Goal: Find specific page/section: Find specific page/section

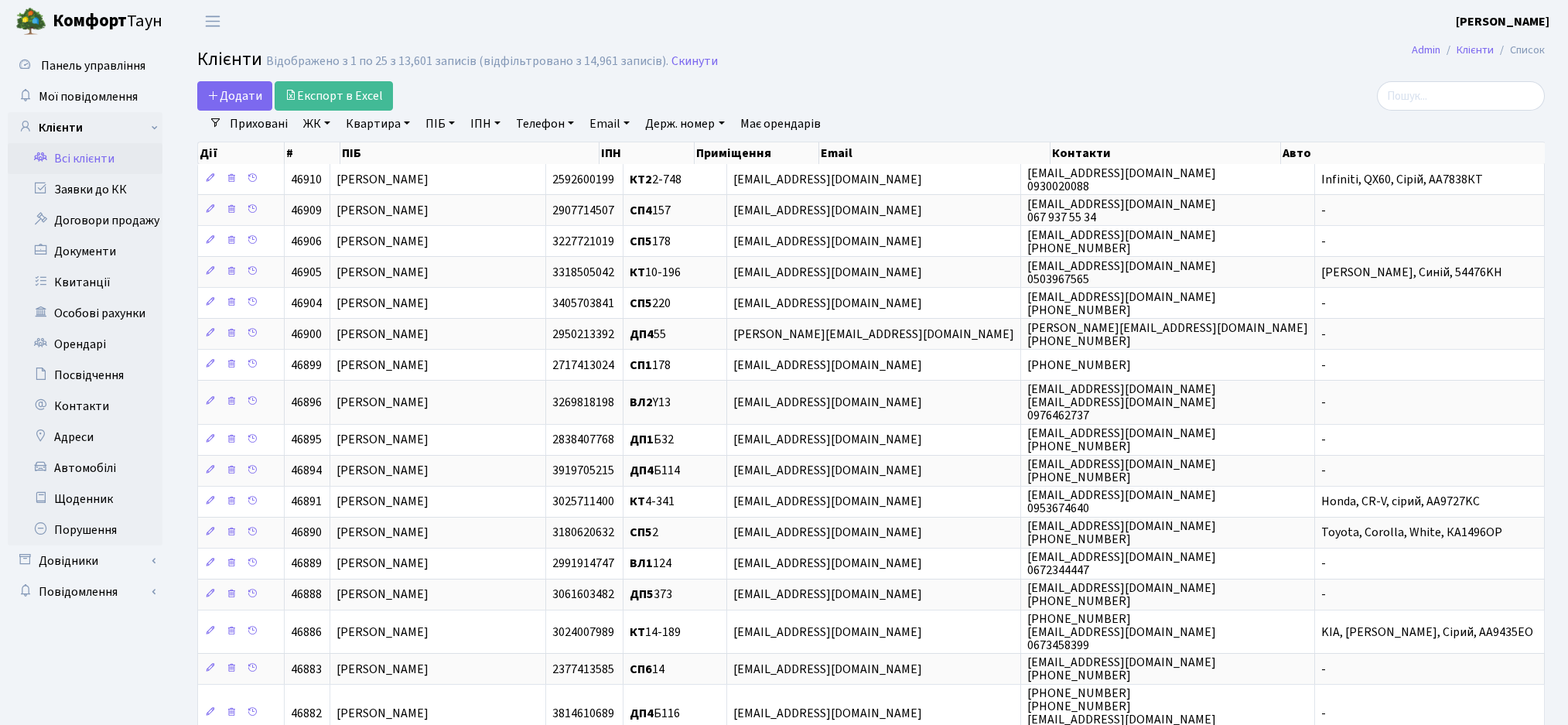
select select "25"
click at [1441, 90] on input "search" at bounding box center [1460, 95] width 168 height 29
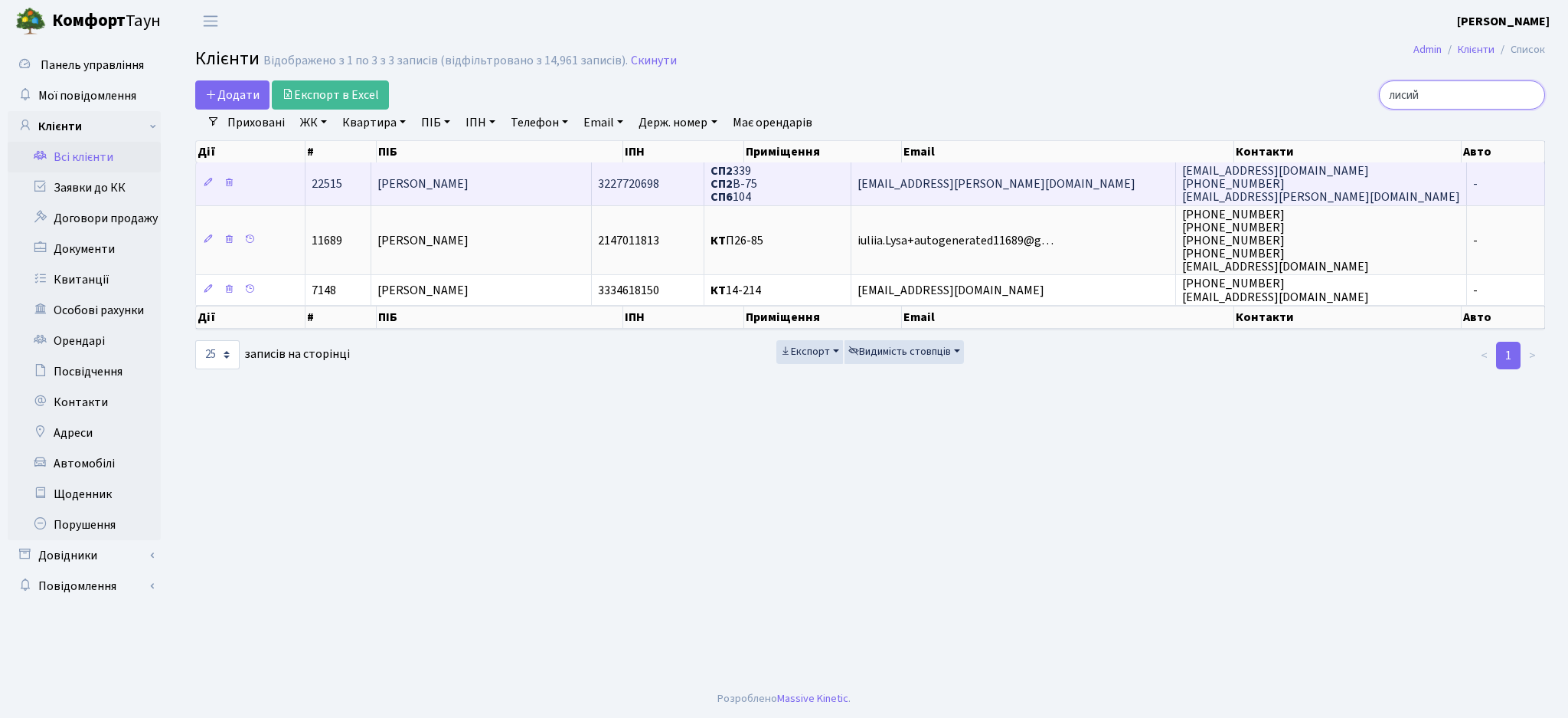
type input "лисий"
click at [538, 195] on td "[PERSON_NAME]" at bounding box center [481, 183] width 220 height 43
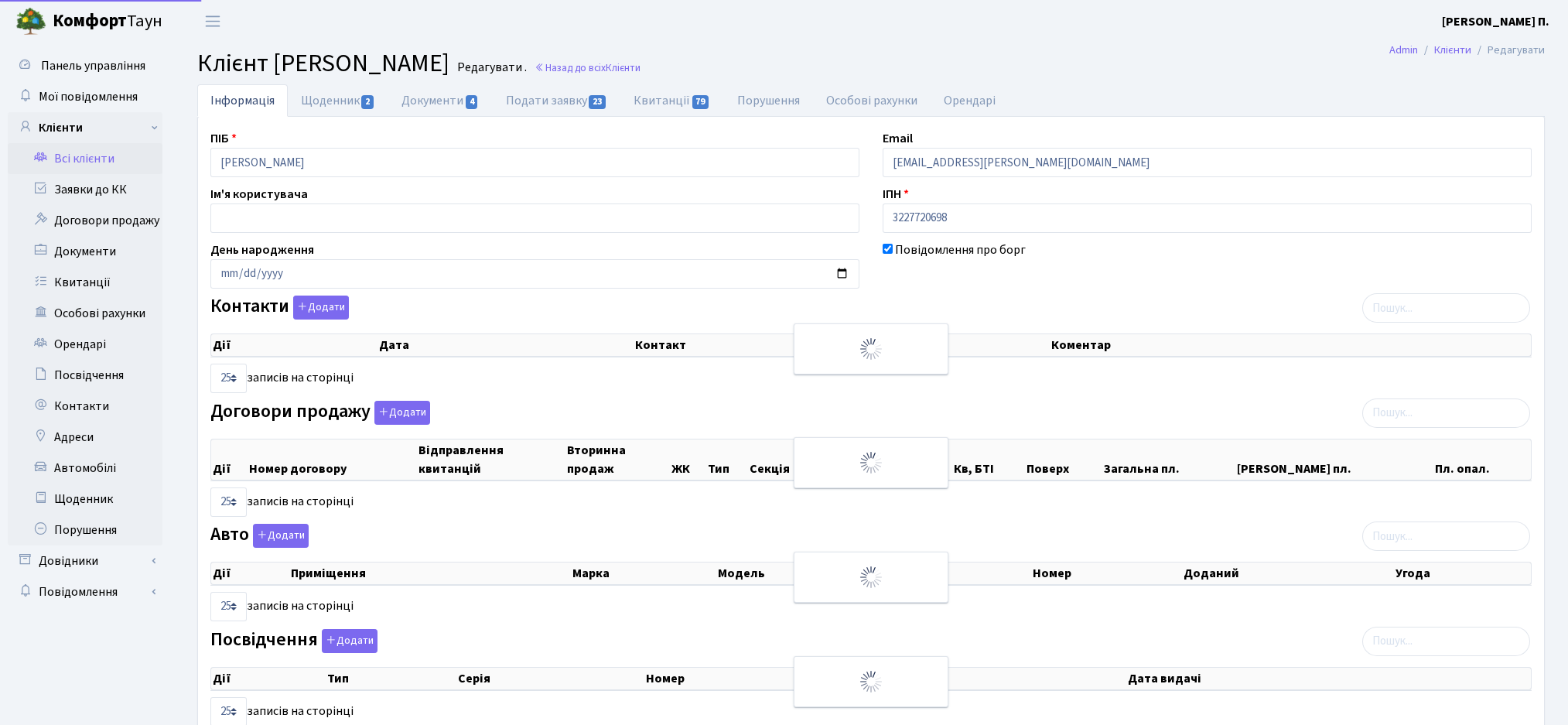
select select "25"
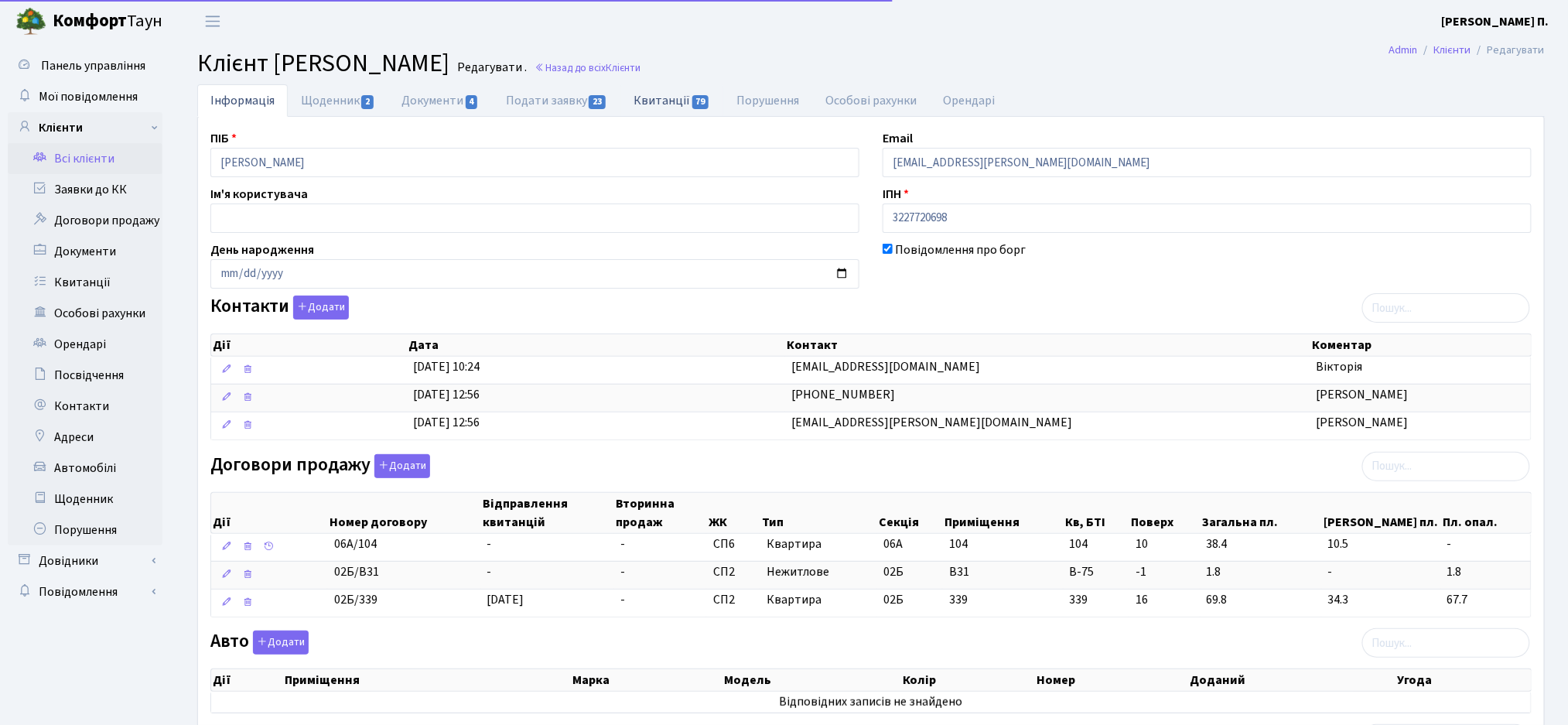
click at [653, 92] on link "Квитанції 79" at bounding box center [671, 100] width 103 height 32
select select "25"
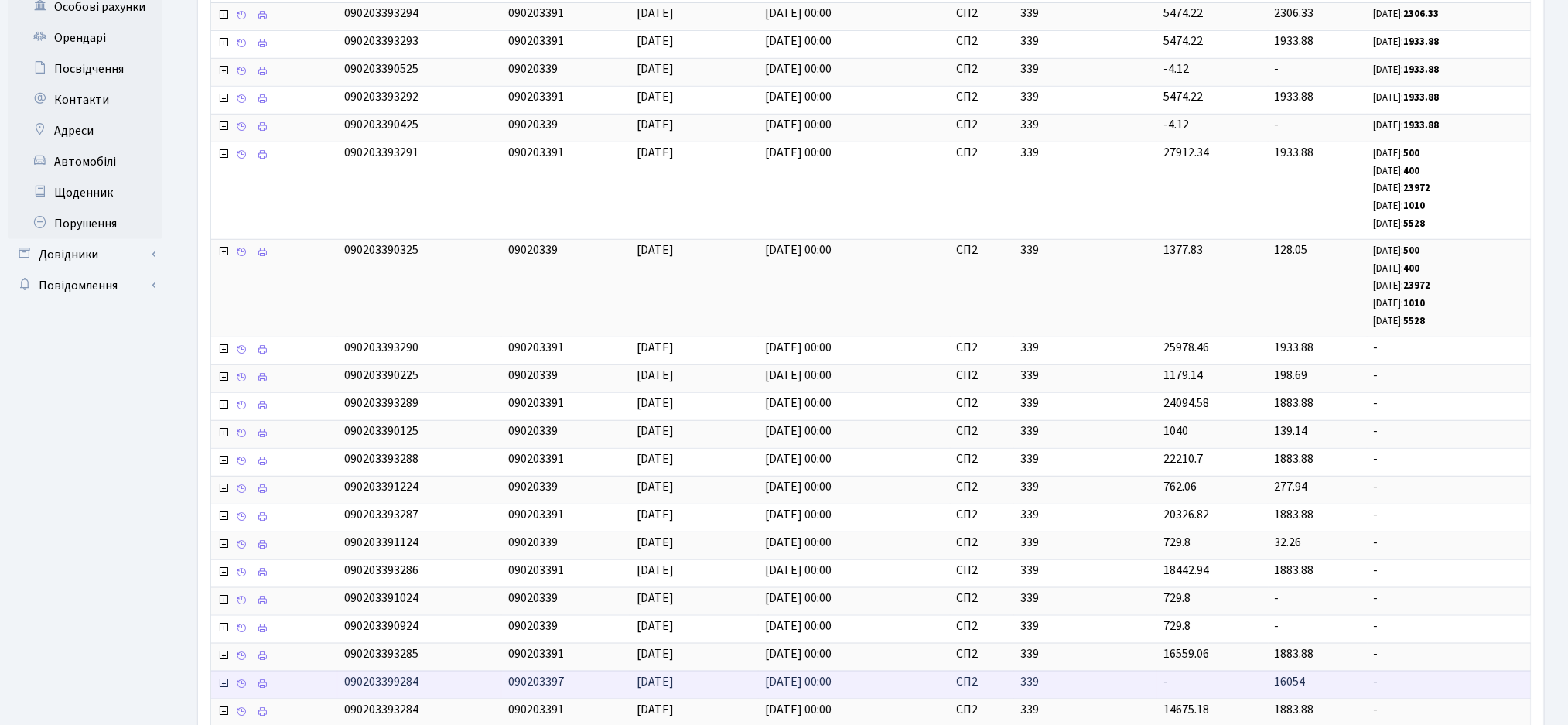
scroll to position [479, 0]
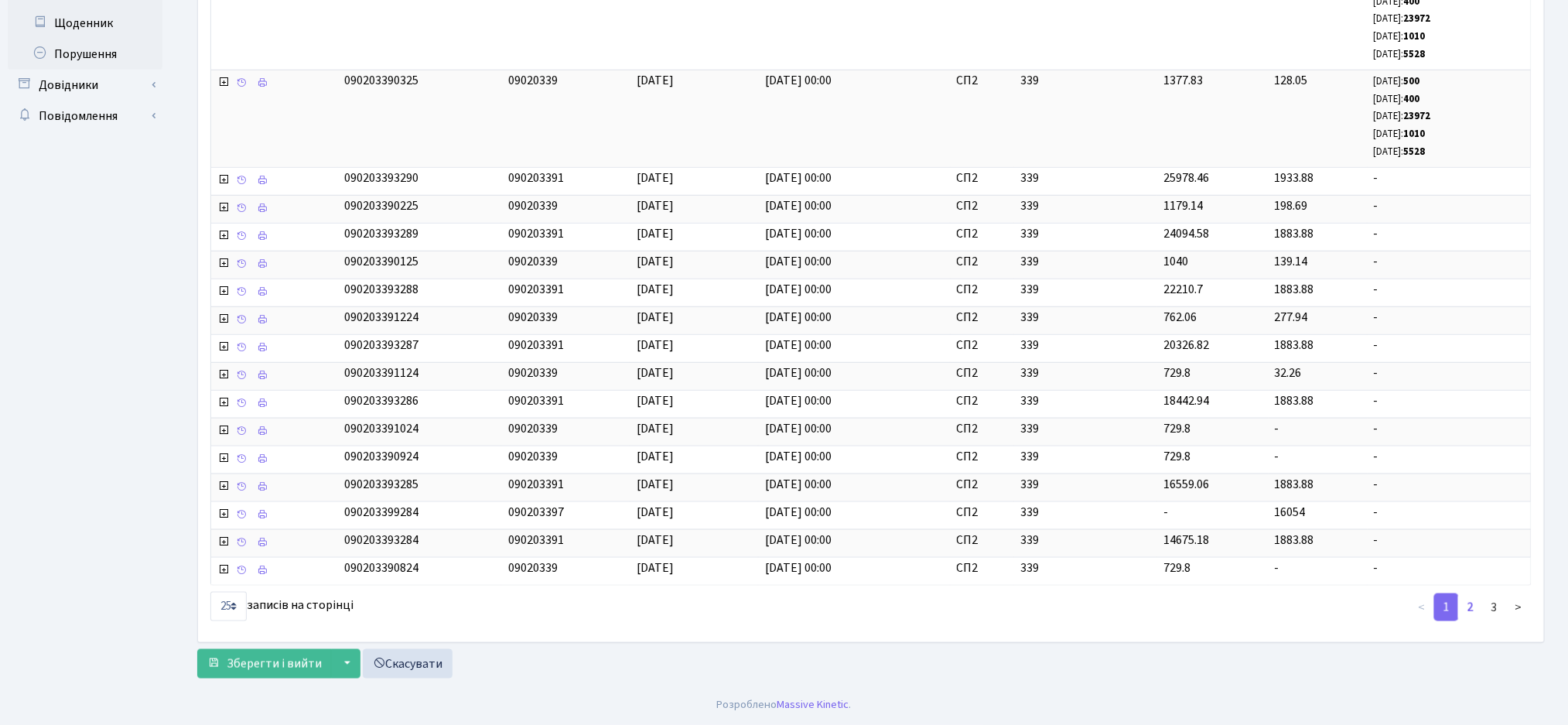
click at [1472, 612] on link "2" at bounding box center [1470, 607] width 25 height 28
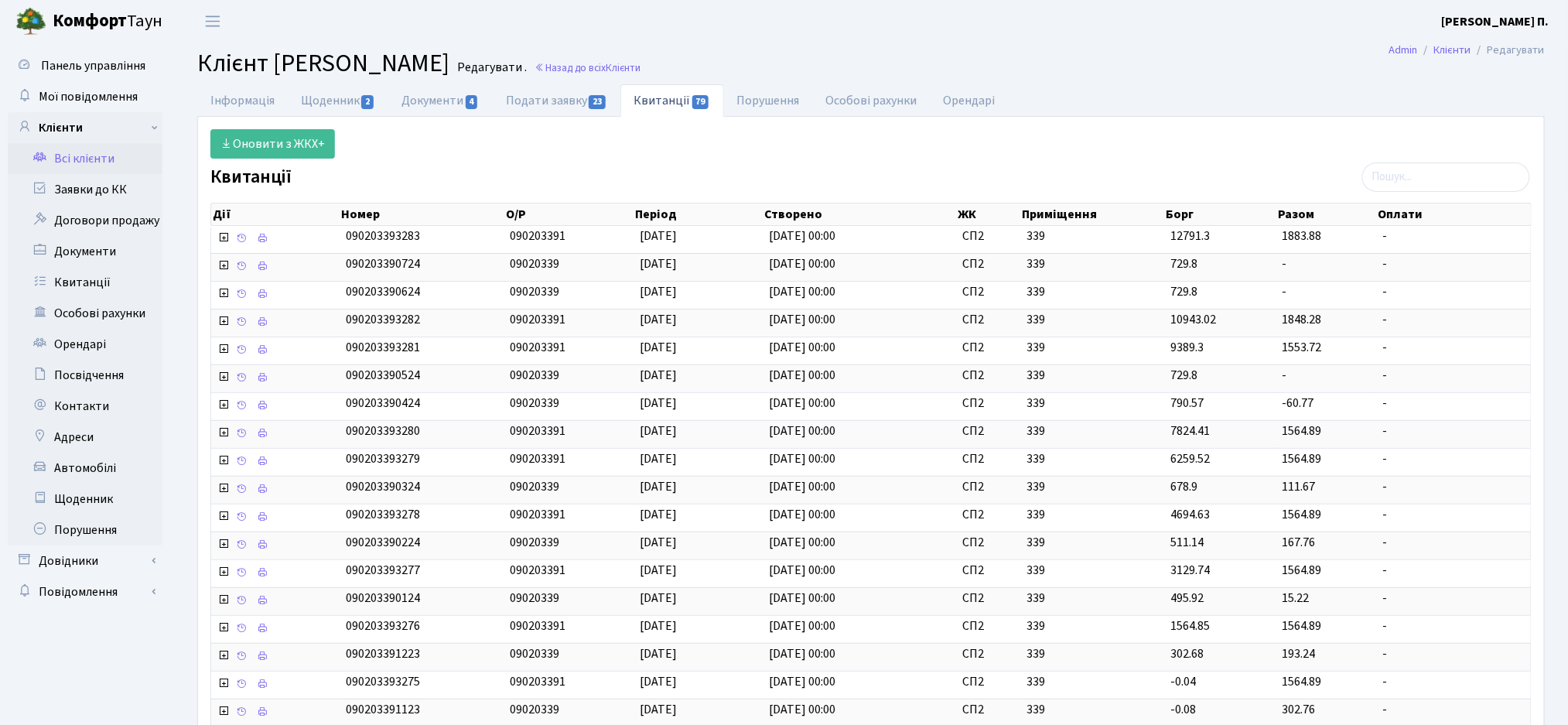
scroll to position [357, 0]
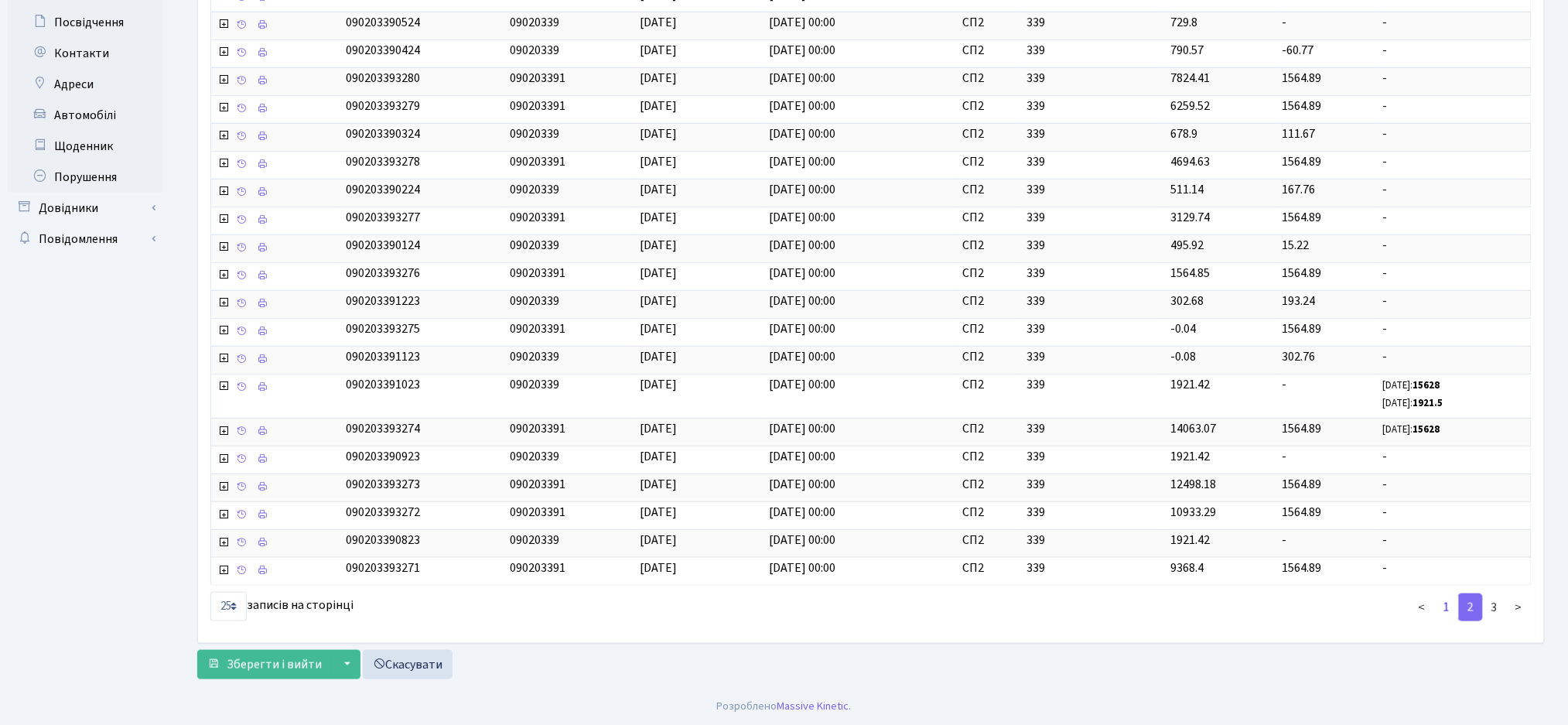
click at [1451, 611] on link "1" at bounding box center [1446, 607] width 25 height 28
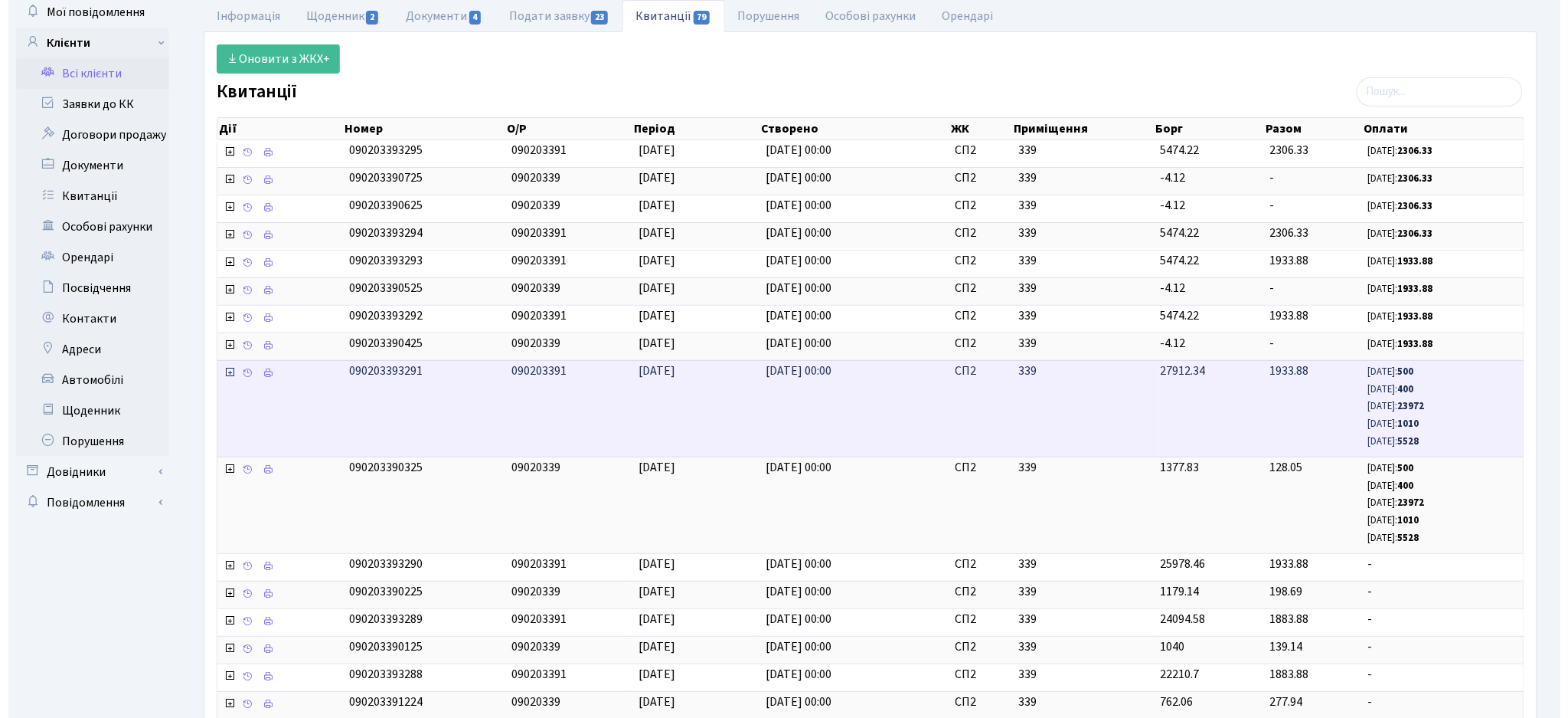
scroll to position [0, 0]
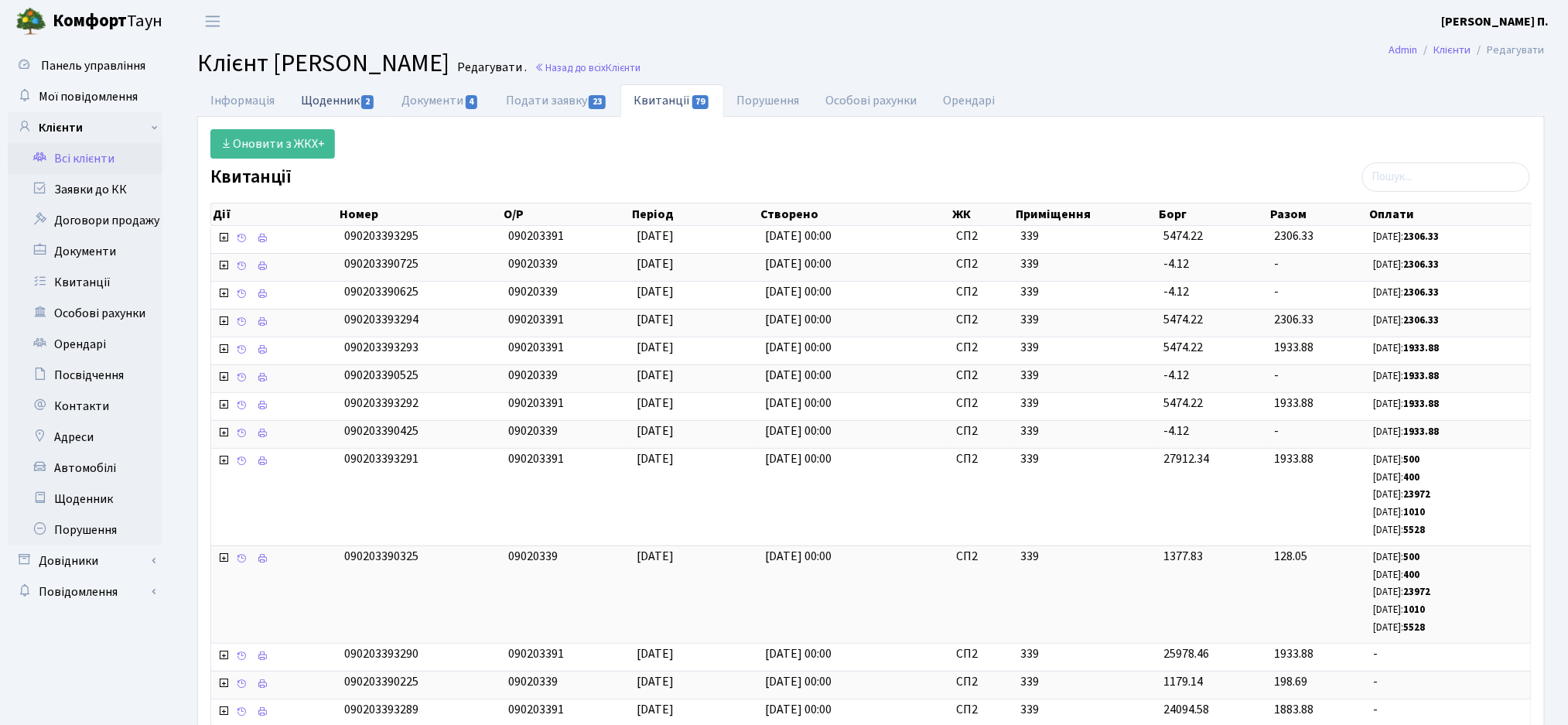
click at [350, 95] on link "Щоденник 2" at bounding box center [338, 100] width 101 height 32
select select "25"
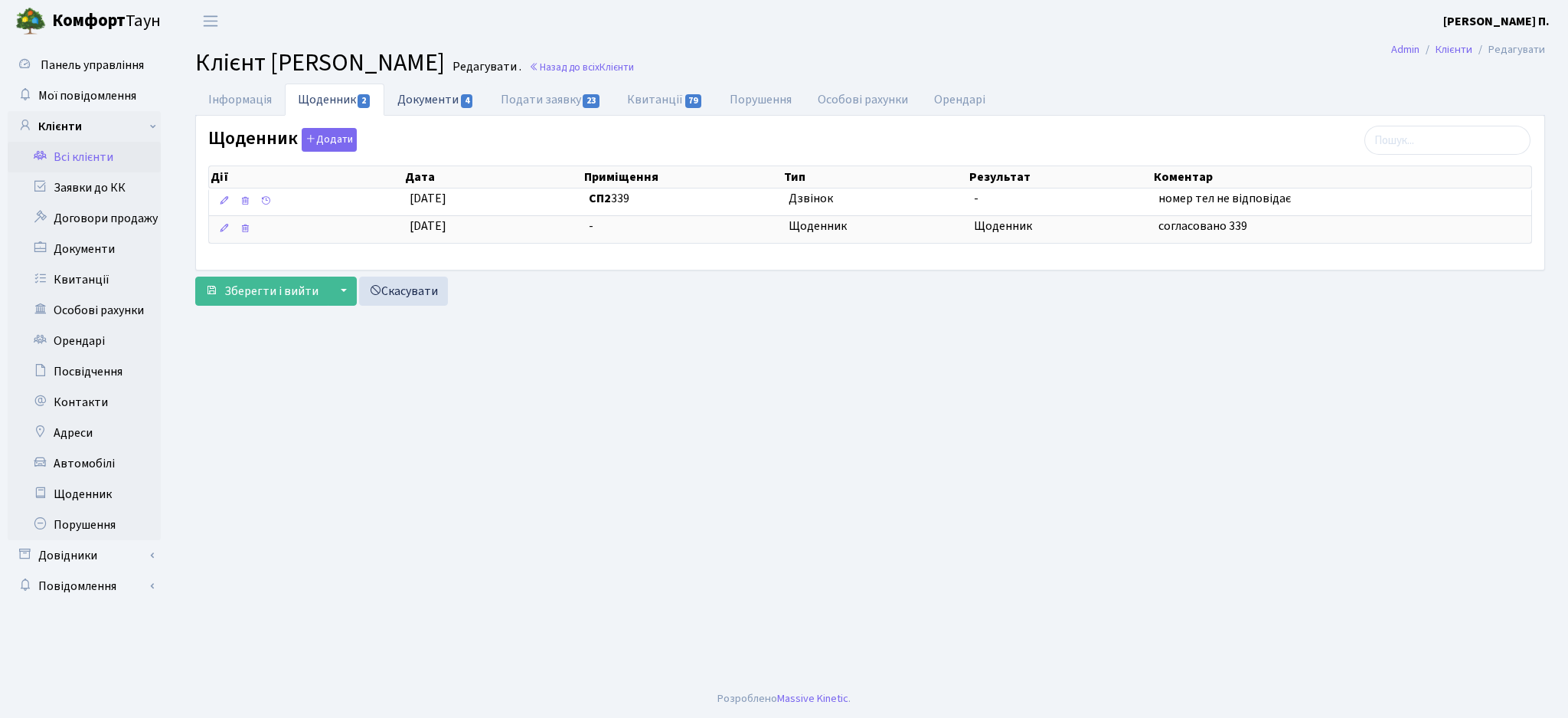
click at [439, 95] on link "Документи 4" at bounding box center [436, 99] width 103 height 32
select select "25"
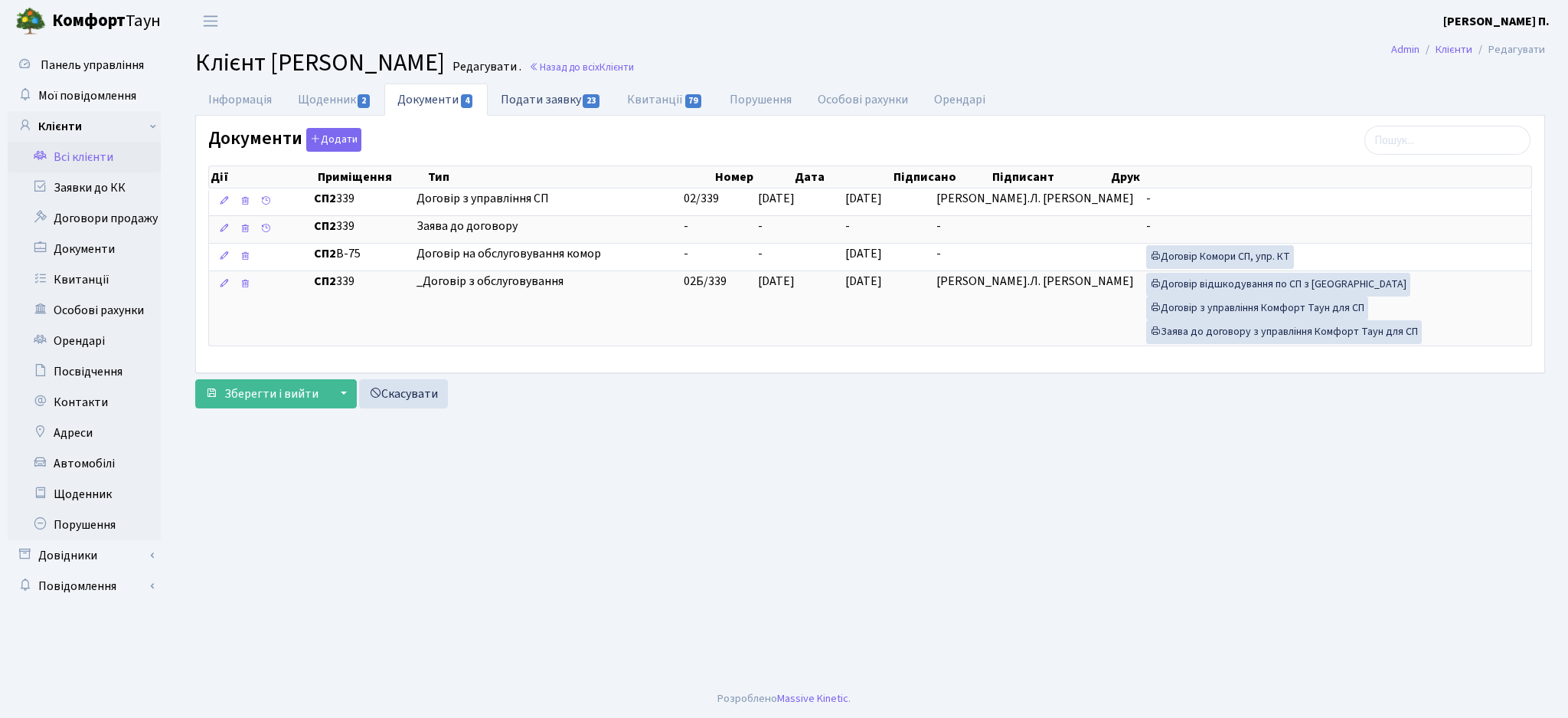
click at [545, 91] on link "Подати заявку 23" at bounding box center [551, 99] width 127 height 32
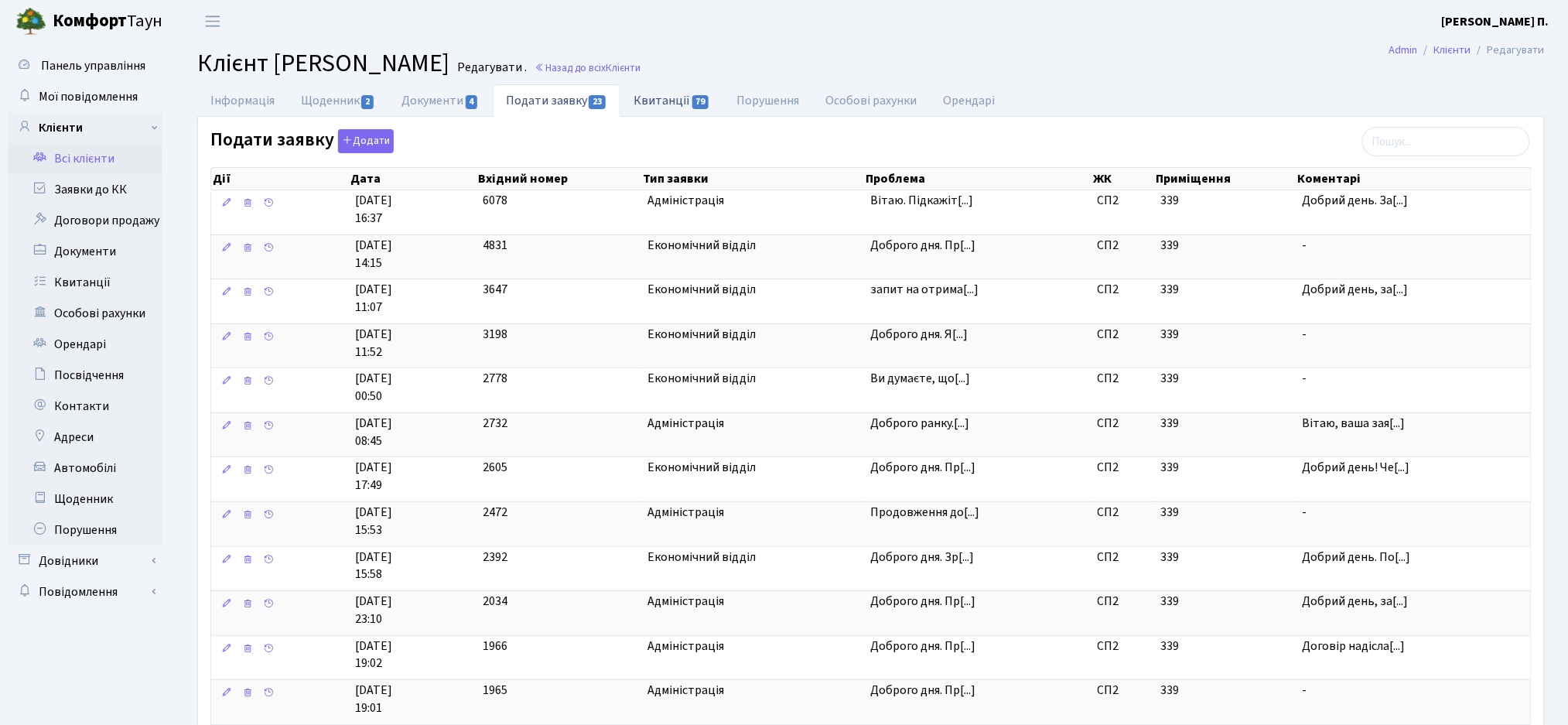
click at [681, 116] on link "Квитанції 79" at bounding box center [671, 100] width 103 height 32
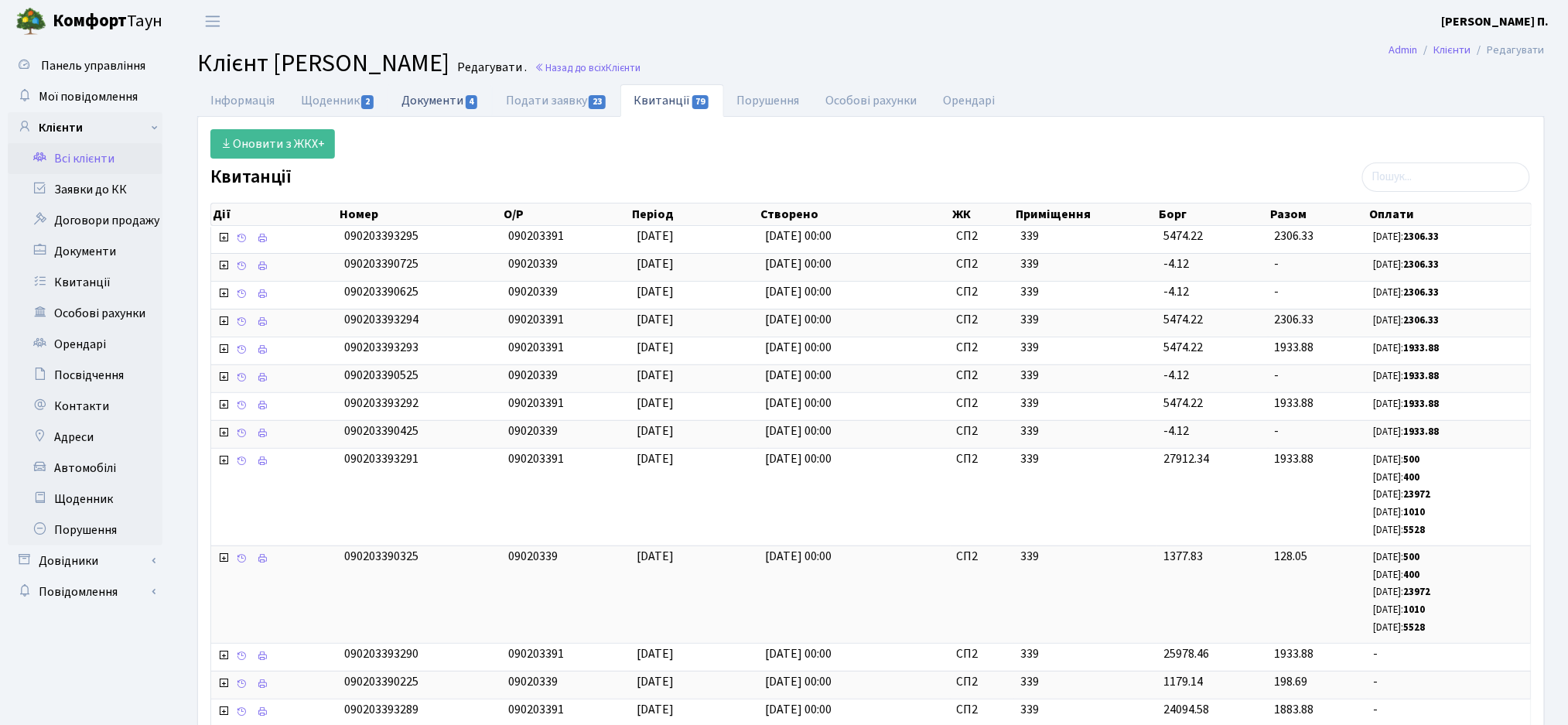
click at [425, 111] on link "Документи 4" at bounding box center [440, 100] width 104 height 32
